Goal: Check status: Check status

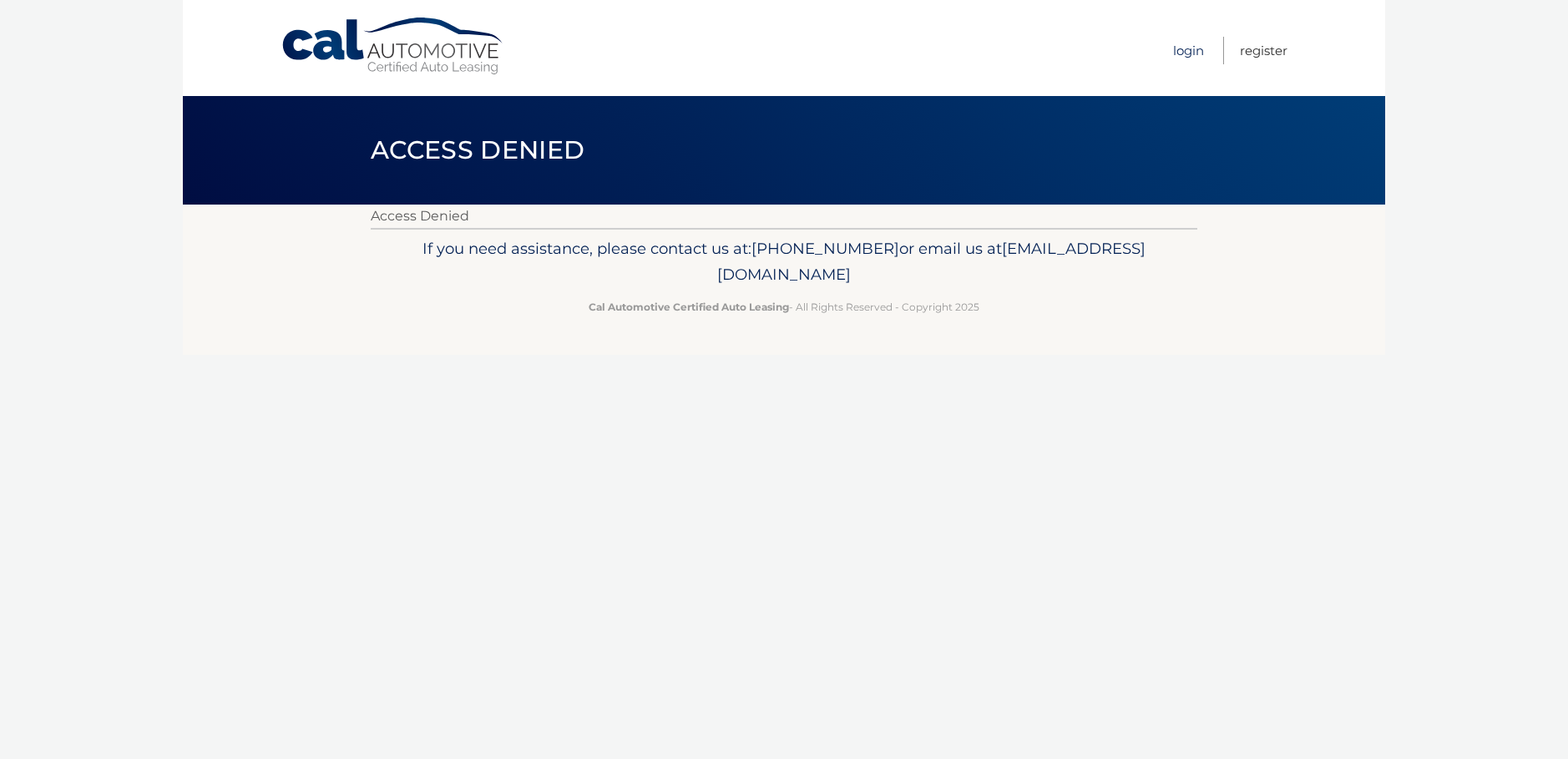
click at [1186, 51] on link "Login" at bounding box center [1188, 51] width 31 height 28
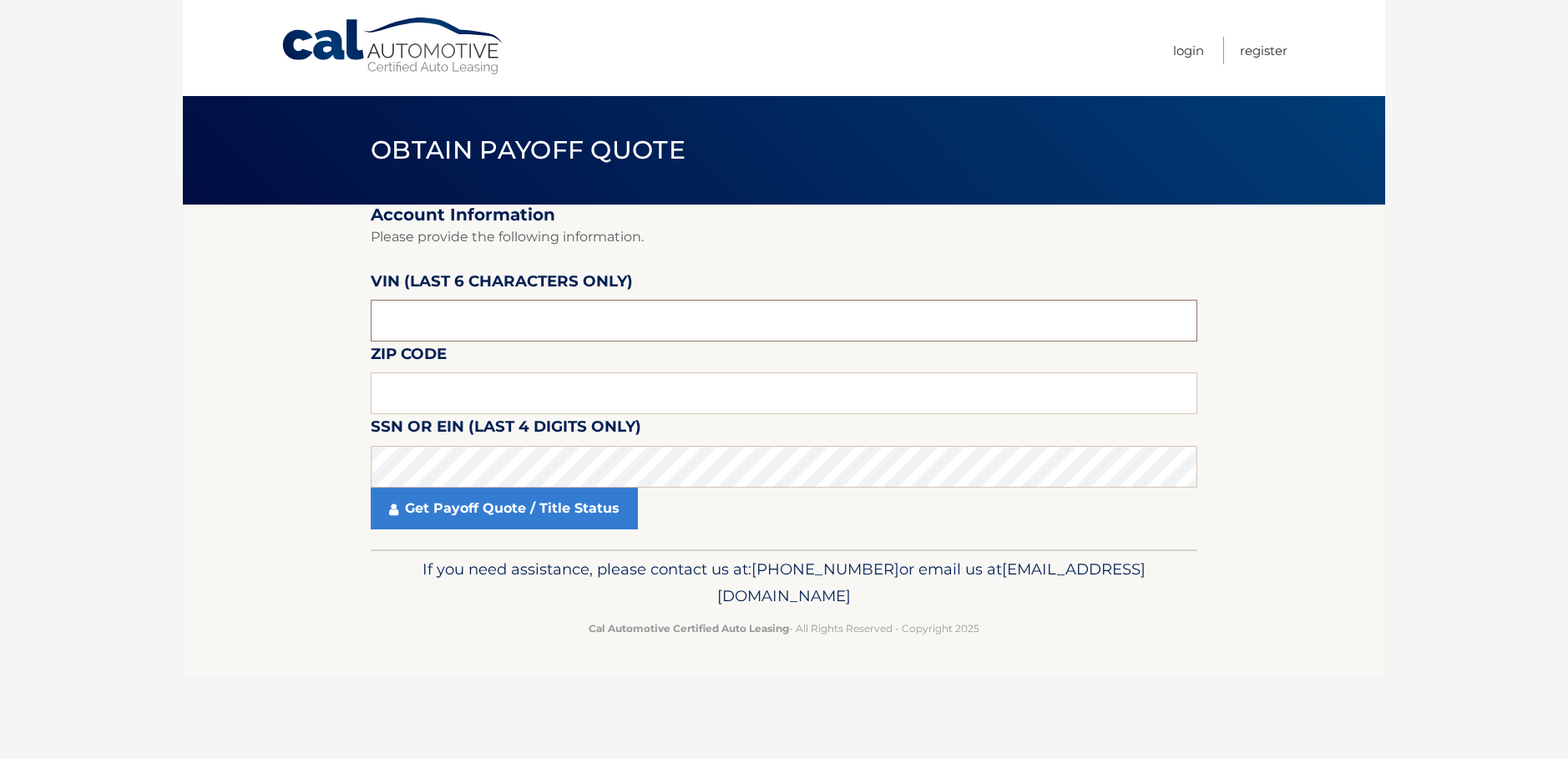
click at [717, 321] on input "text" at bounding box center [784, 321] width 827 height 42
type input "574360"
type input "33137"
click button "For Originating Dealer" at bounding box center [0, 0] width 0 height 0
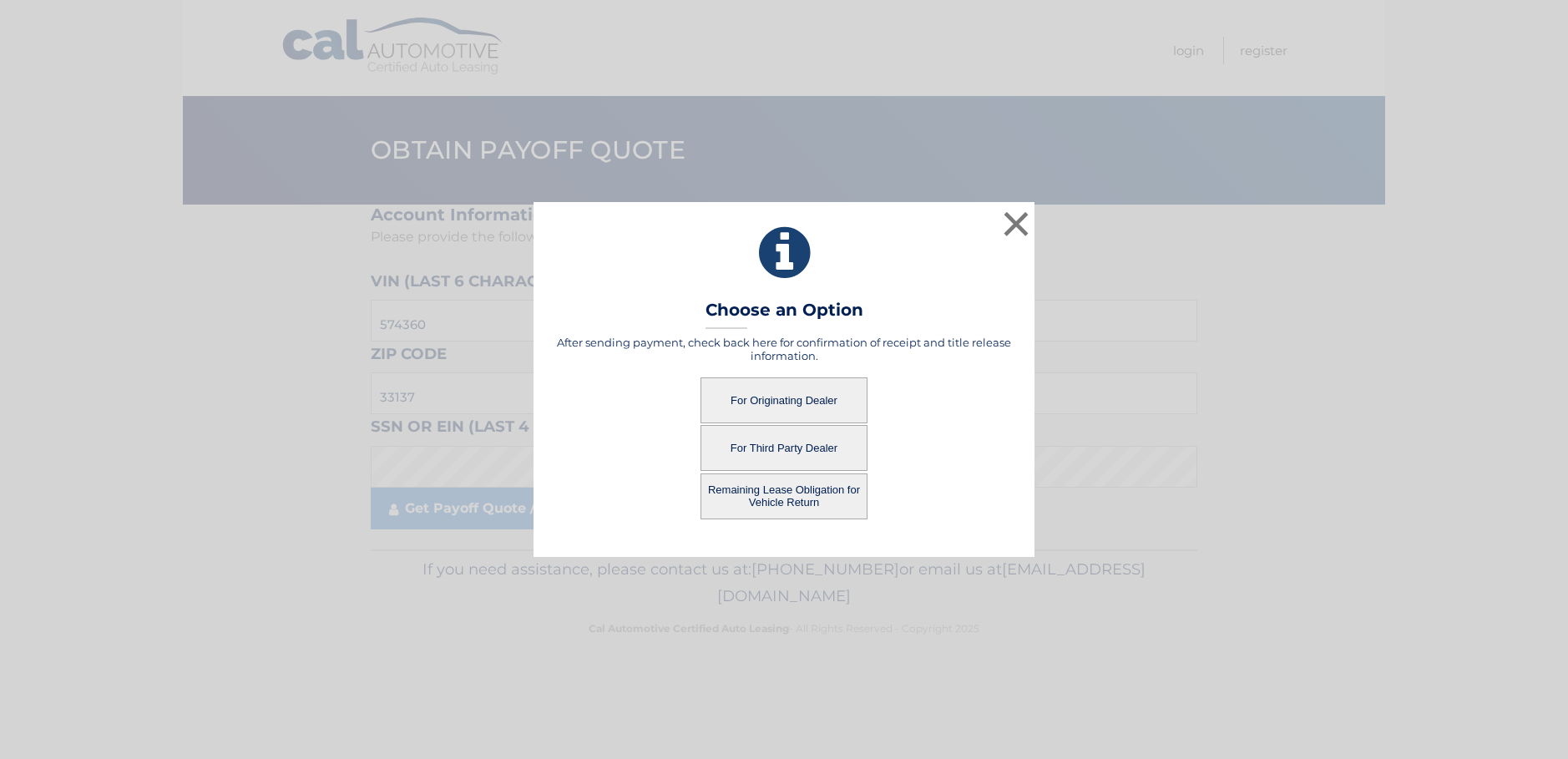
click at [735, 406] on button "For Originating Dealer" at bounding box center [784, 400] width 167 height 45
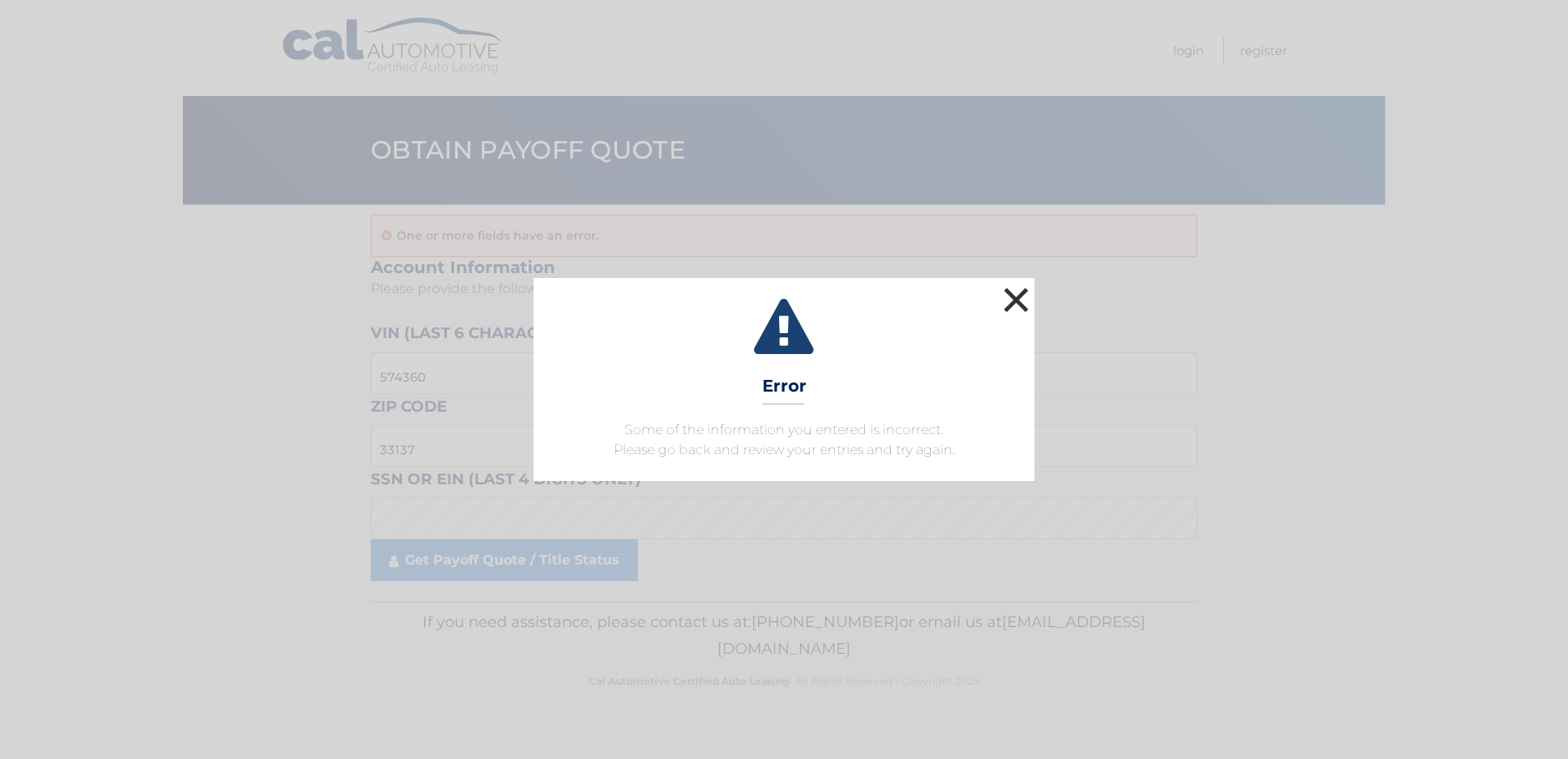
click at [1016, 302] on button "×" at bounding box center [1016, 300] width 34 height 34
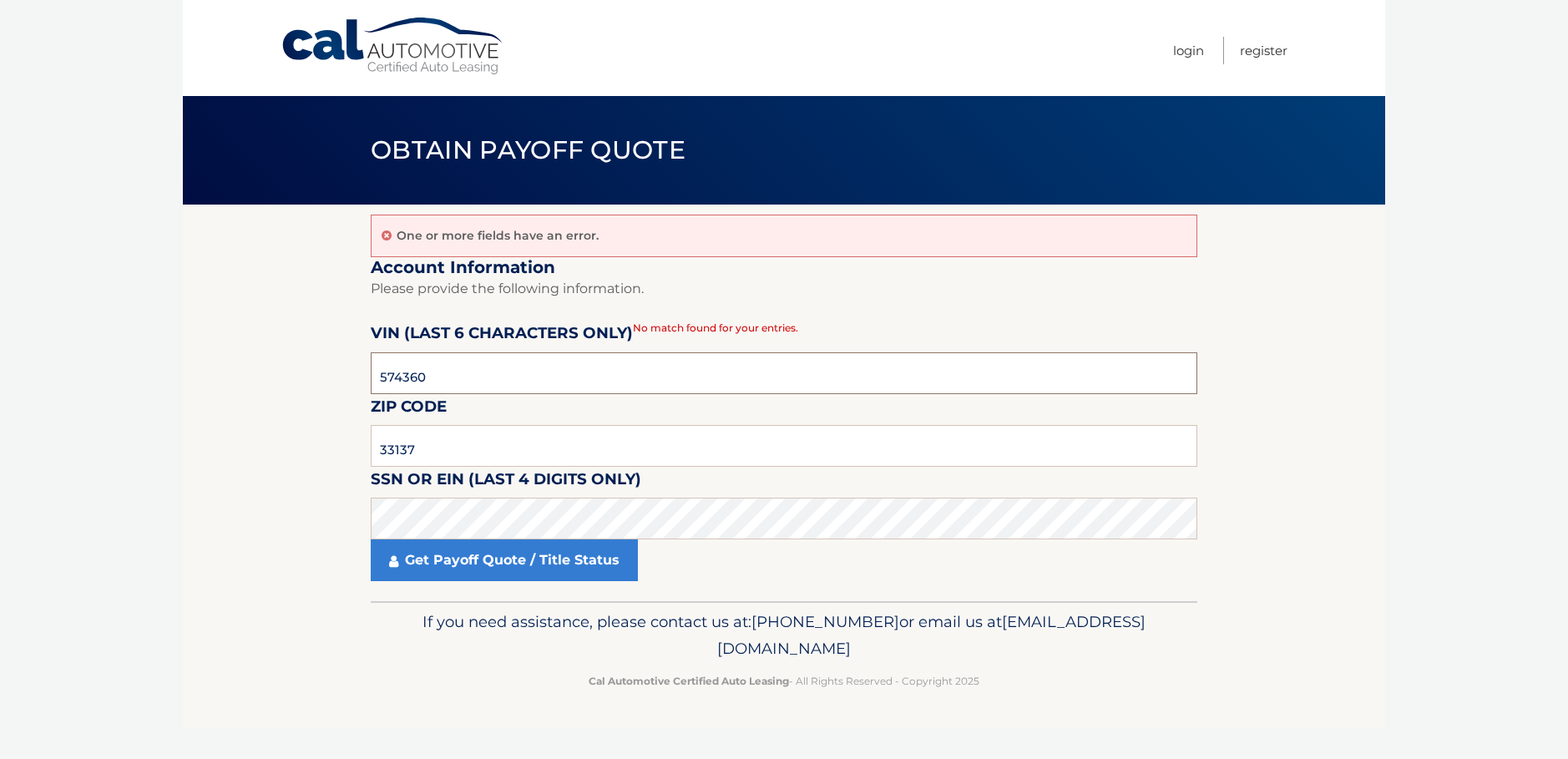
click at [474, 383] on input "574360" at bounding box center [784, 373] width 827 height 42
type input "589249"
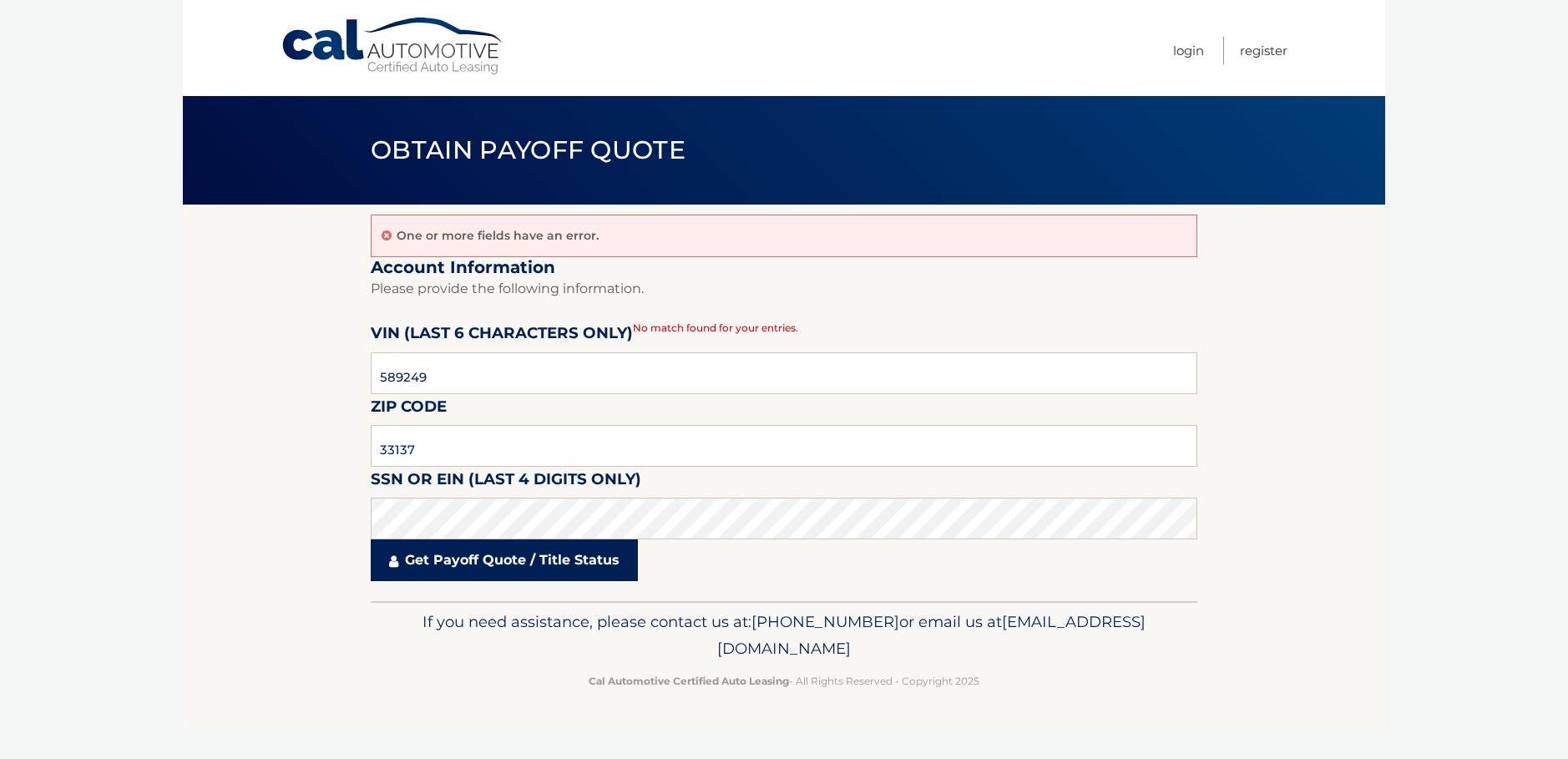
click at [488, 568] on link "Get Payoff Quote / Title Status" at bounding box center [504, 560] width 267 height 42
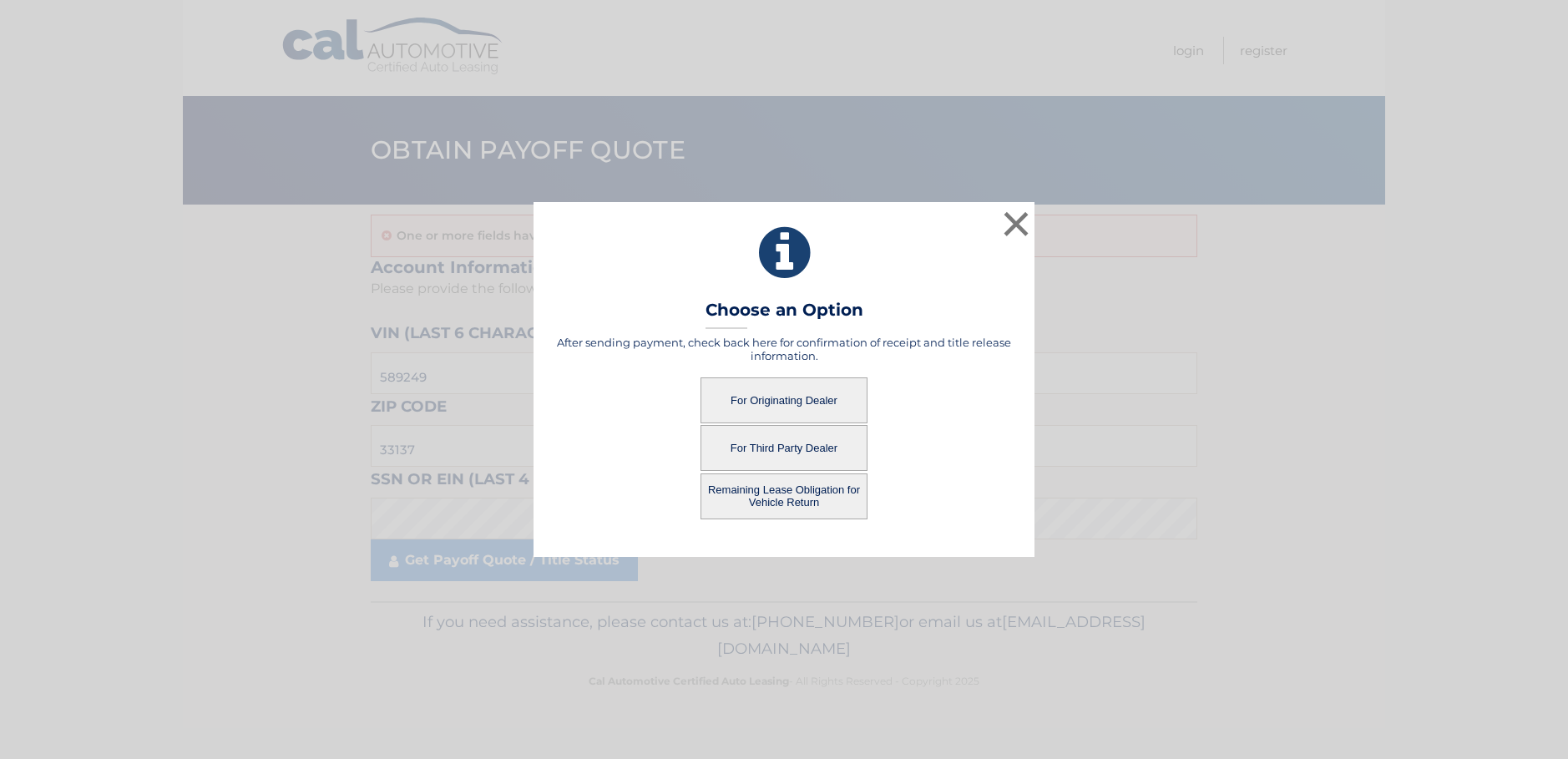
click at [787, 404] on button "For Originating Dealer" at bounding box center [784, 400] width 167 height 45
click at [797, 399] on button "For Originating Dealer" at bounding box center [784, 400] width 167 height 45
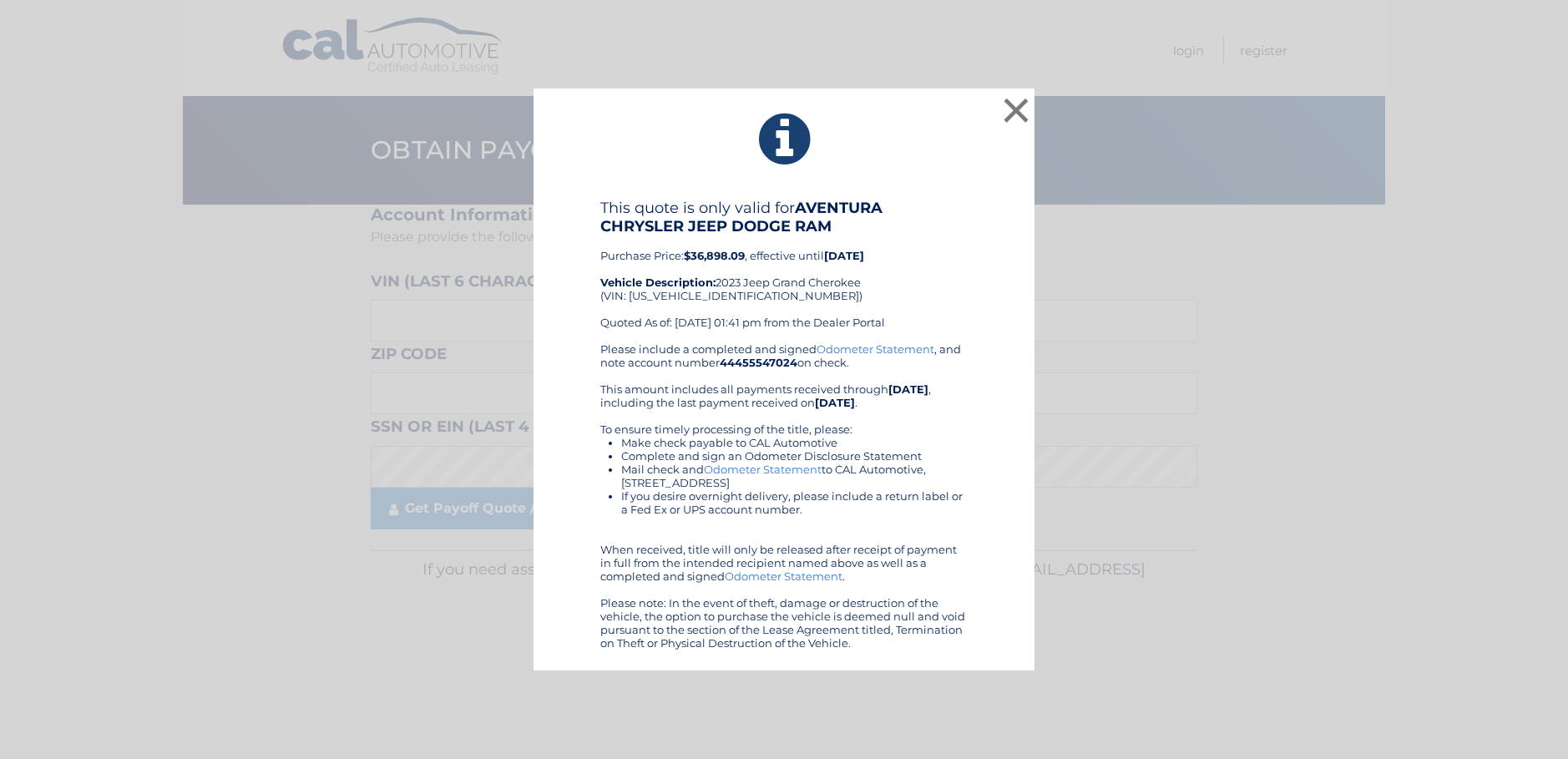
drag, startPoint x: 947, startPoint y: 135, endPoint x: 982, endPoint y: 119, distance: 38.5
click at [947, 135] on icon at bounding box center [784, 139] width 459 height 60
click at [1013, 108] on button "×" at bounding box center [1016, 110] width 34 height 34
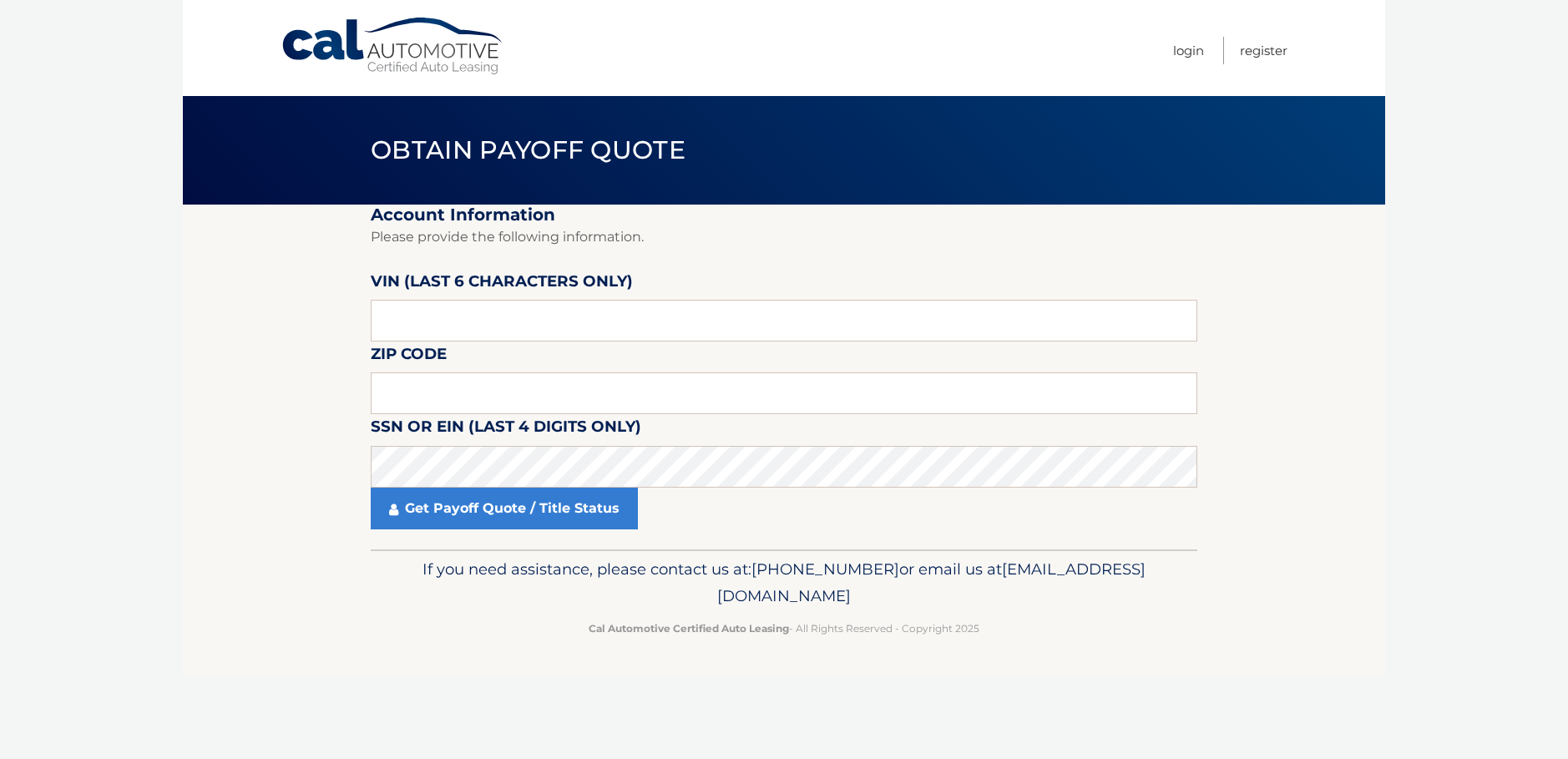
click at [880, 255] on fieldset "Account Information Please provide the following information. VIN (last 6 chara…" at bounding box center [784, 377] width 827 height 345
